Goal: Find specific page/section: Find specific page/section

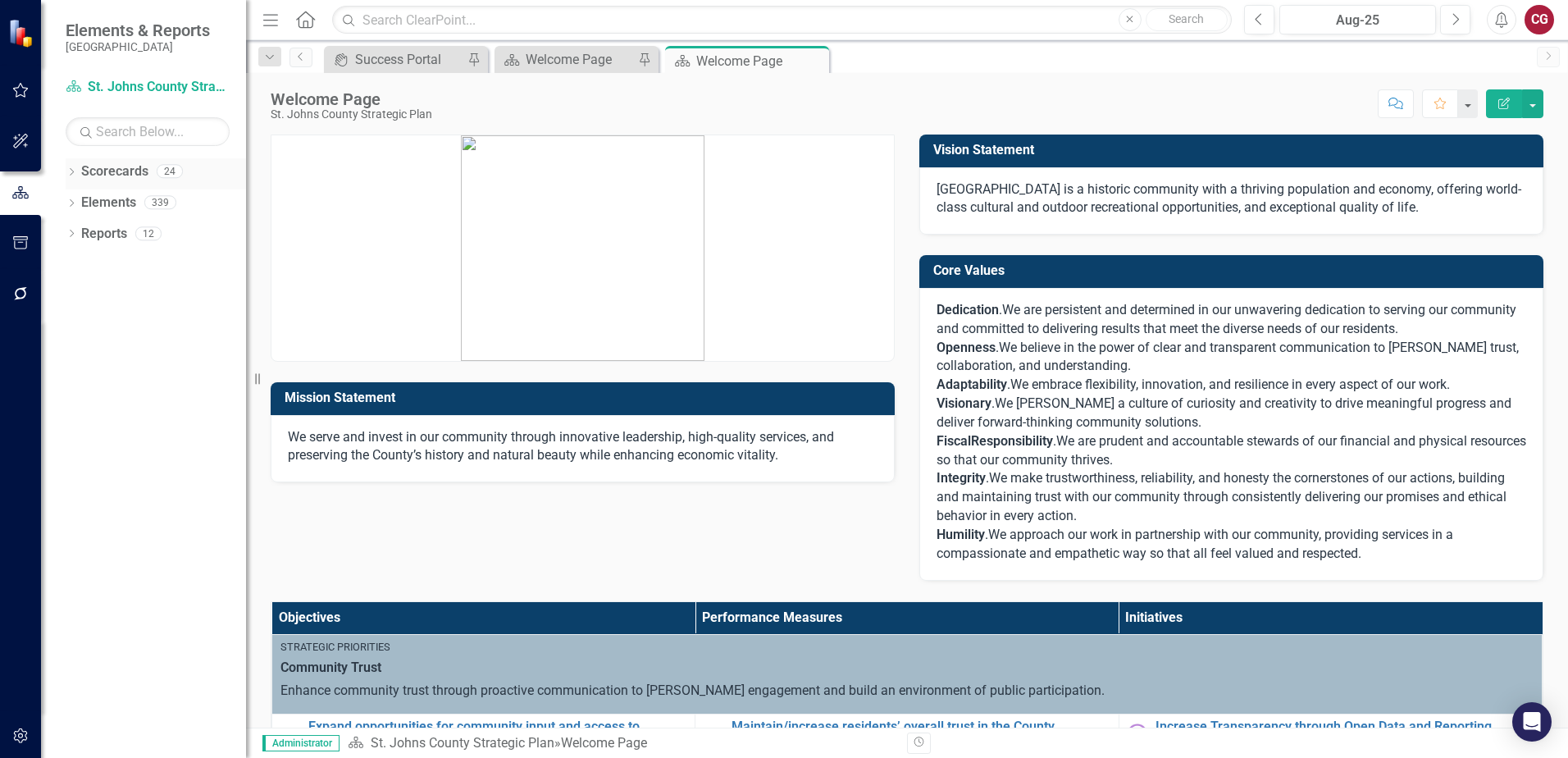
click at [74, 172] on icon "Dropdown" at bounding box center [71, 173] width 11 height 9
click at [78, 205] on icon "Dropdown" at bounding box center [79, 201] width 12 height 10
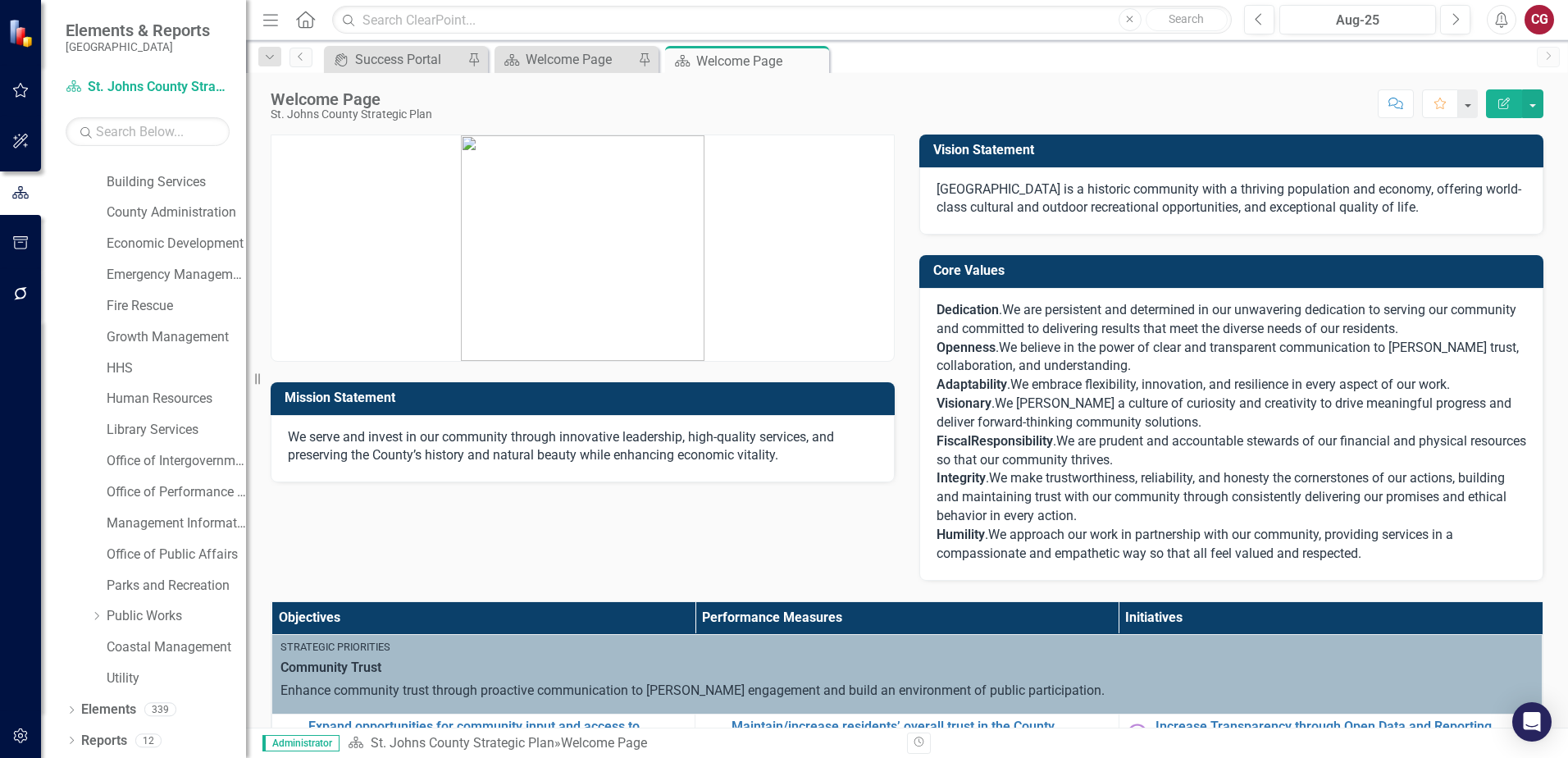
scroll to position [84, 0]
click at [162, 493] on link "Office of Performance & Transparency" at bounding box center [176, 492] width 140 height 19
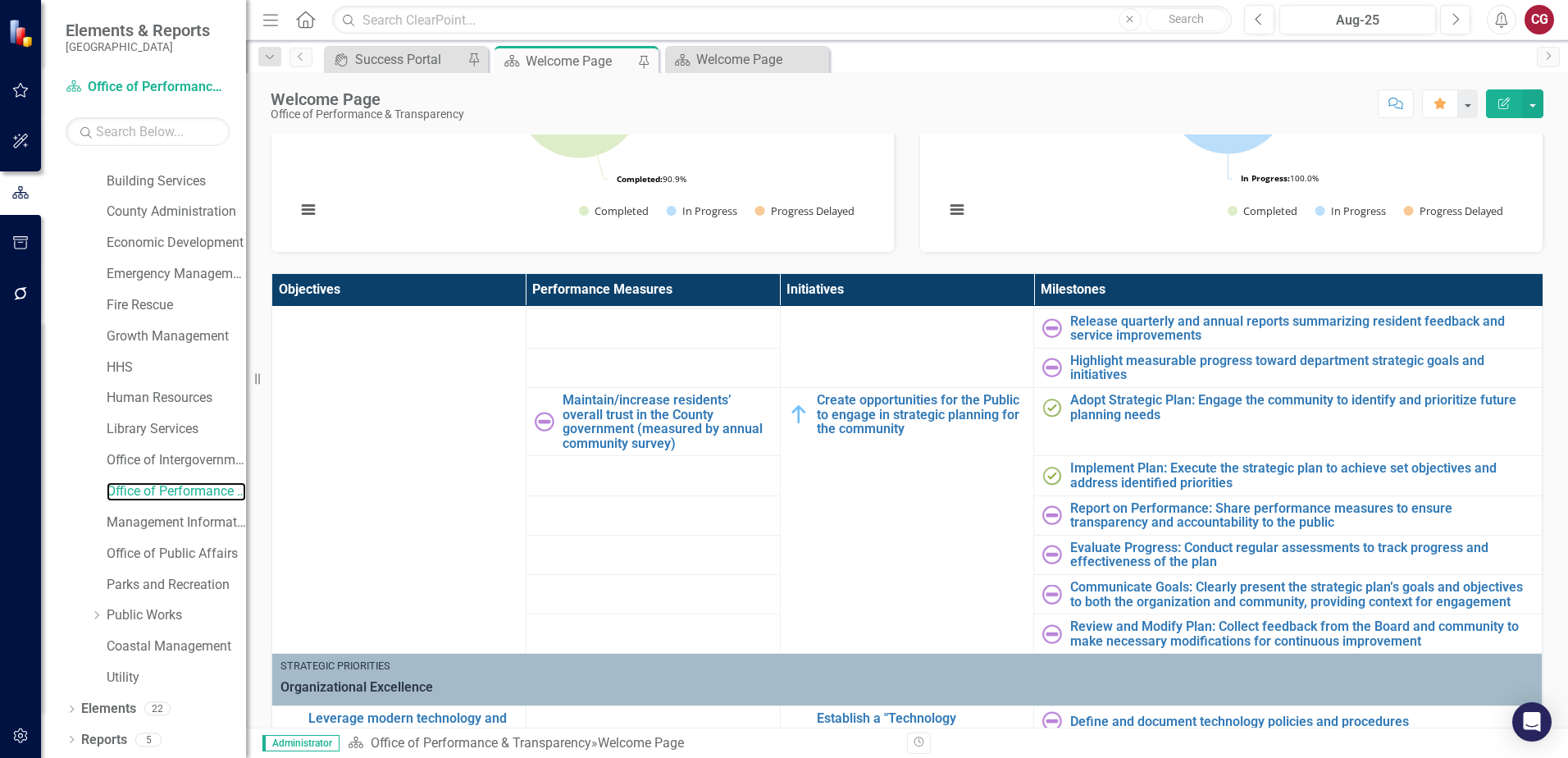
scroll to position [328, 0]
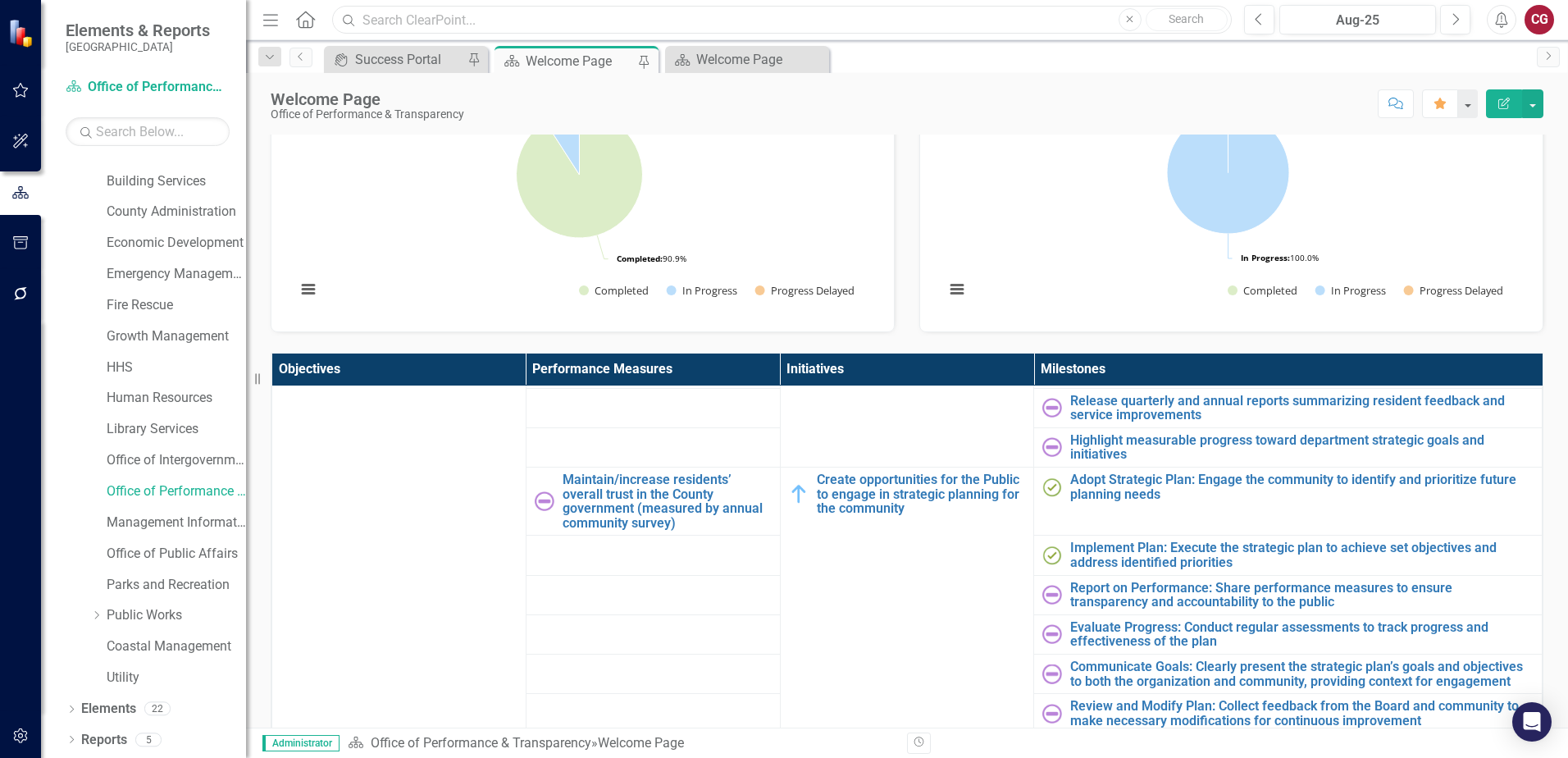
click at [543, 25] on input "text" at bounding box center [782, 20] width 899 height 29
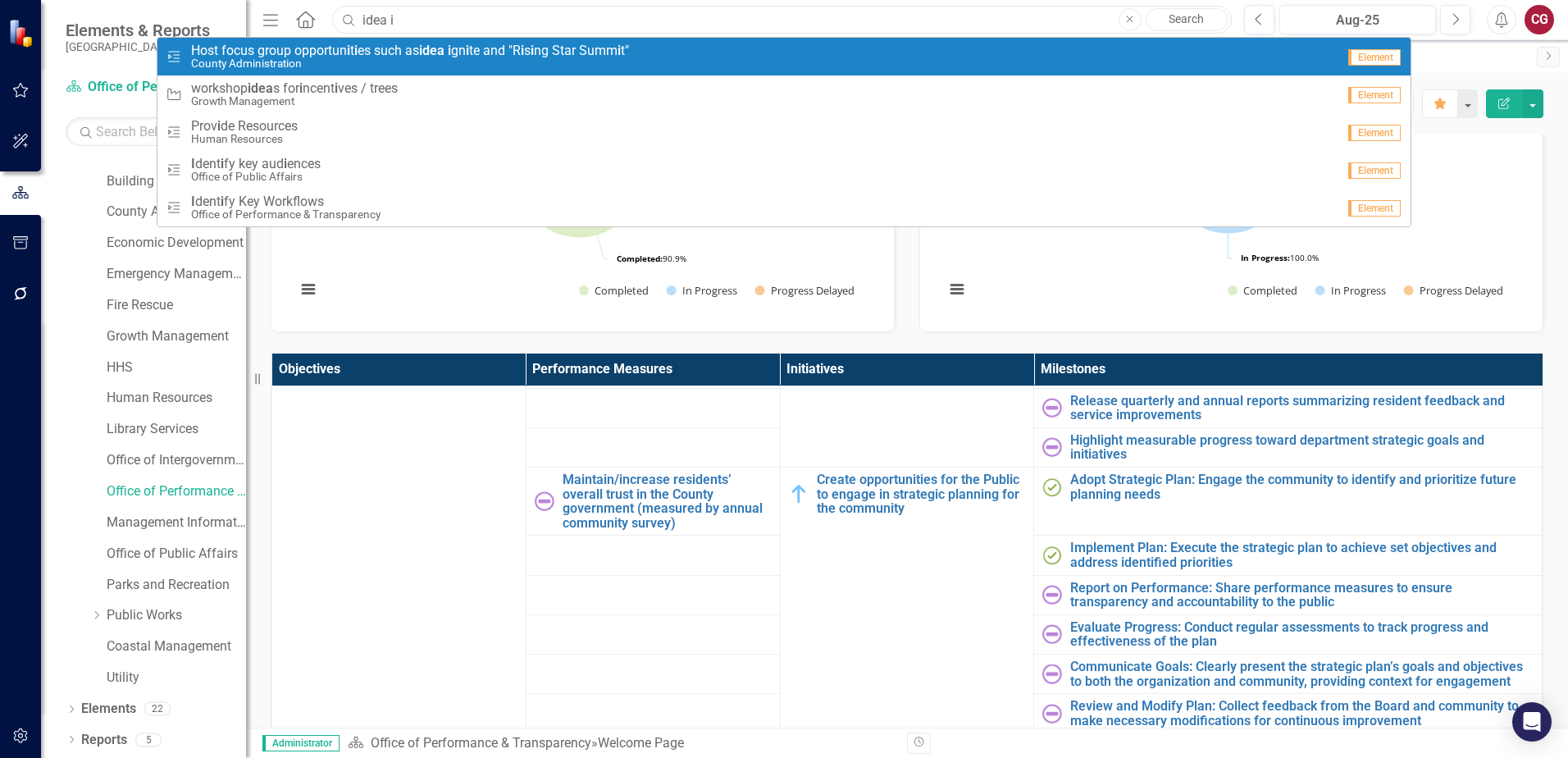
type input "idea i"
click at [546, 45] on span "Host focus group opportun i t i es such as idea i gn i te and "R i s i ng Star …" at bounding box center [410, 51] width 438 height 15
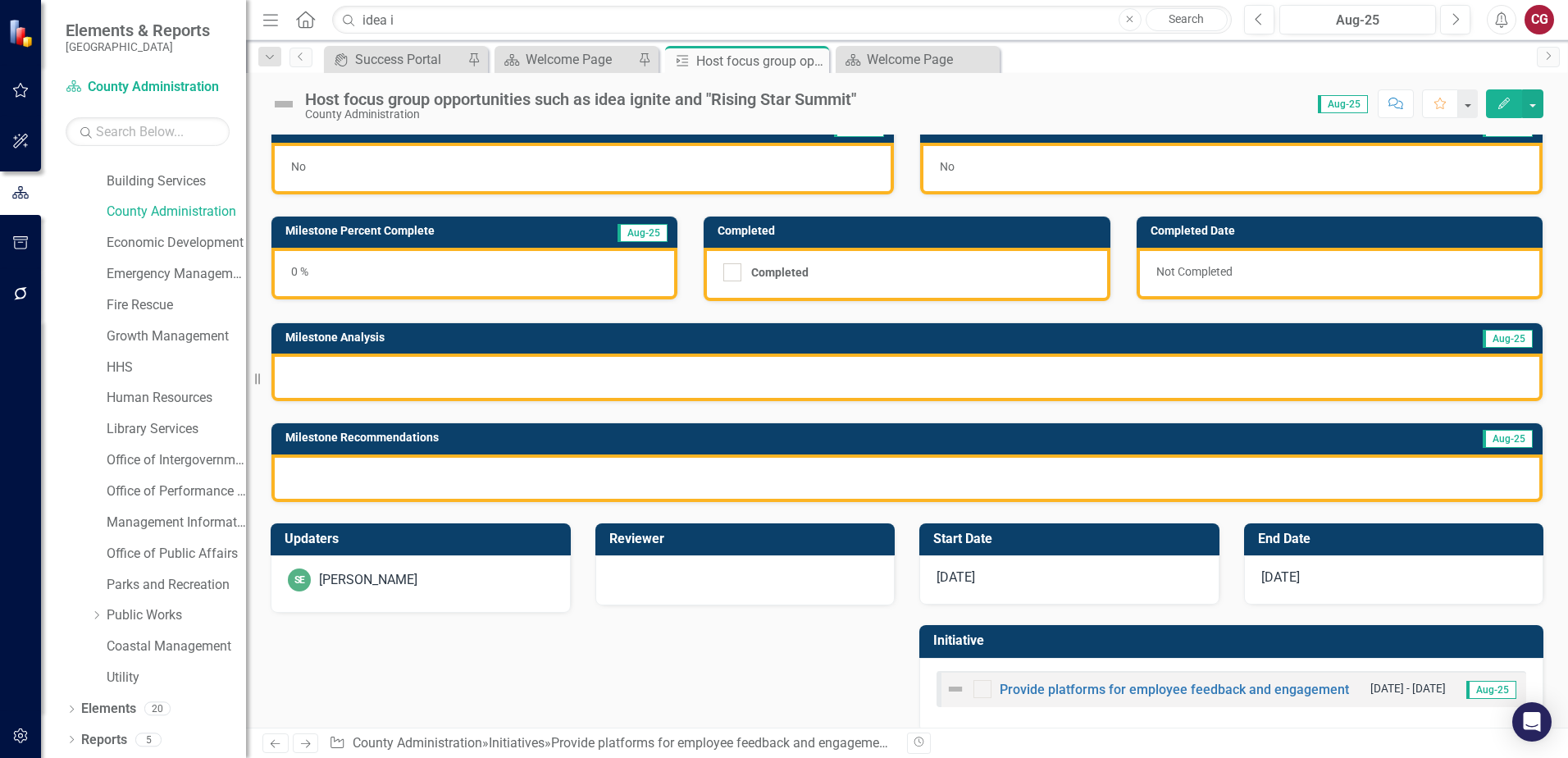
scroll to position [45, 0]
